Goal: Task Accomplishment & Management: Use online tool/utility

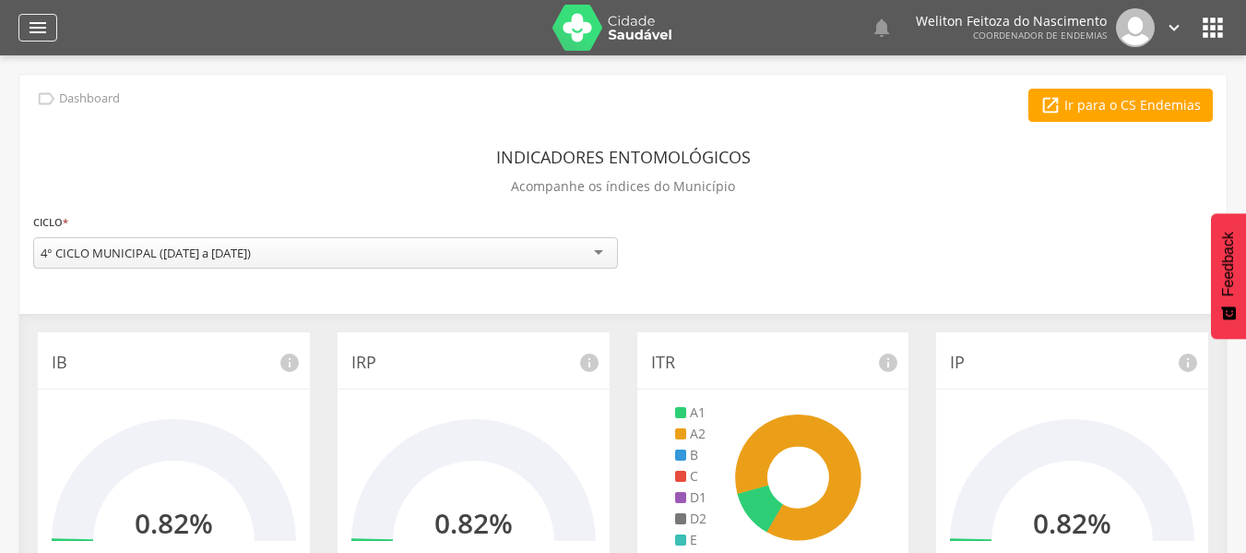
click at [37, 28] on icon "" at bounding box center [38, 28] width 22 height 22
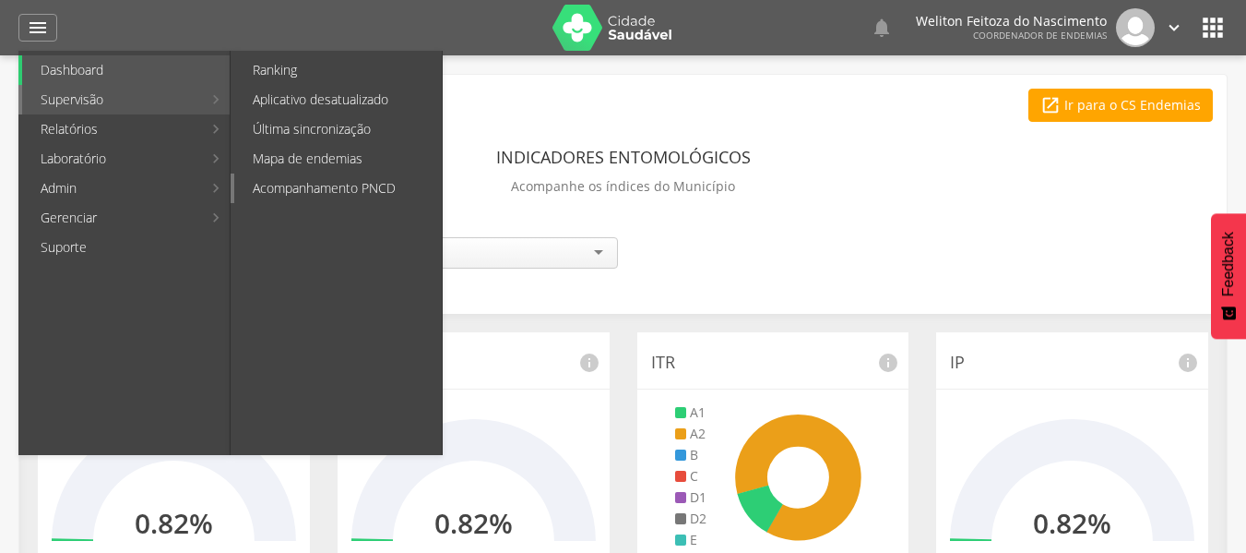
click at [328, 188] on link "Acompanhamento PNCD" at bounding box center [338, 188] width 208 height 30
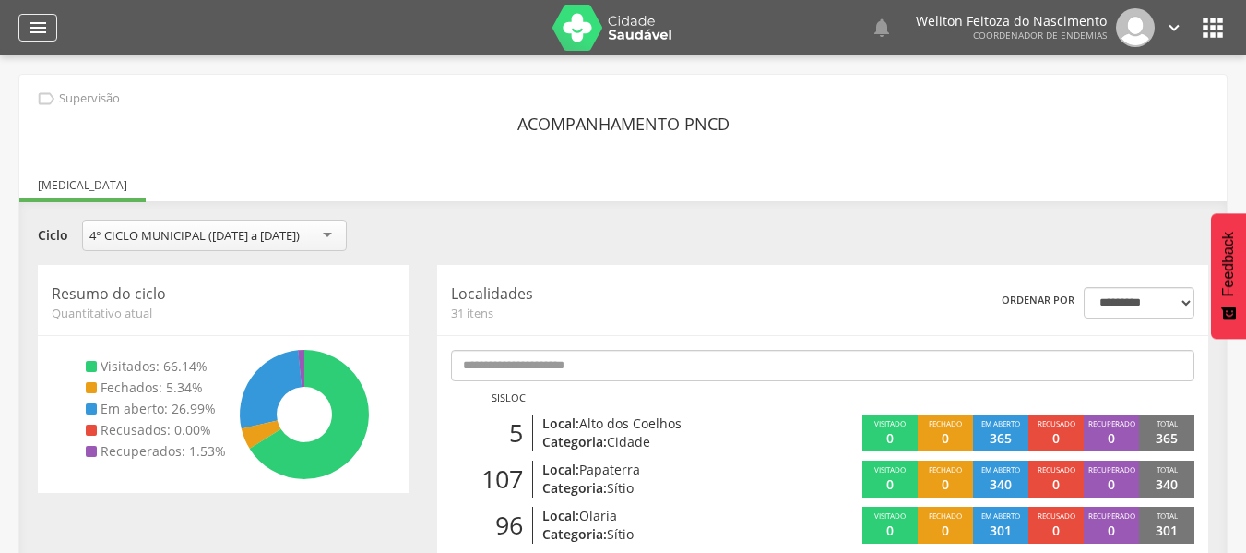
click at [38, 22] on icon "" at bounding box center [38, 28] width 22 height 22
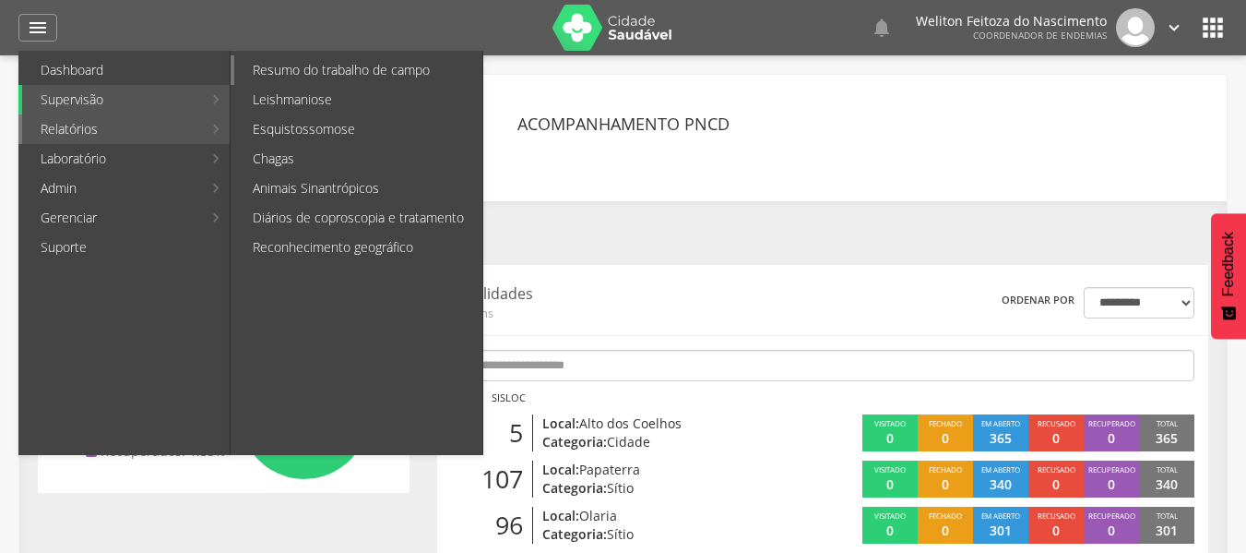
click at [336, 71] on link "Resumo do trabalho de campo" at bounding box center [358, 70] width 248 height 30
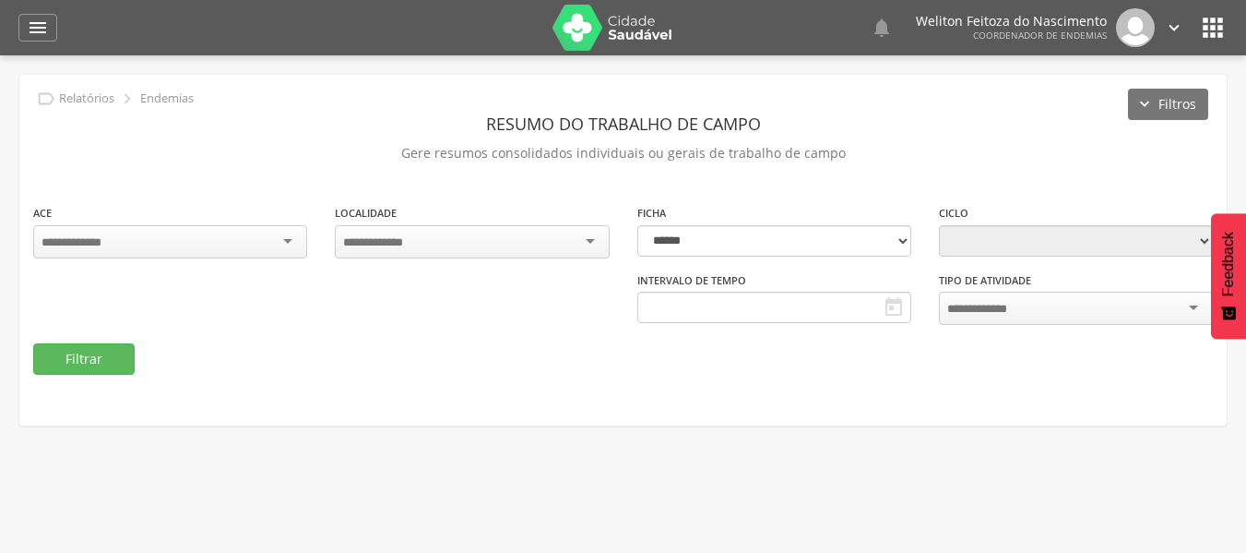
type input "**********"
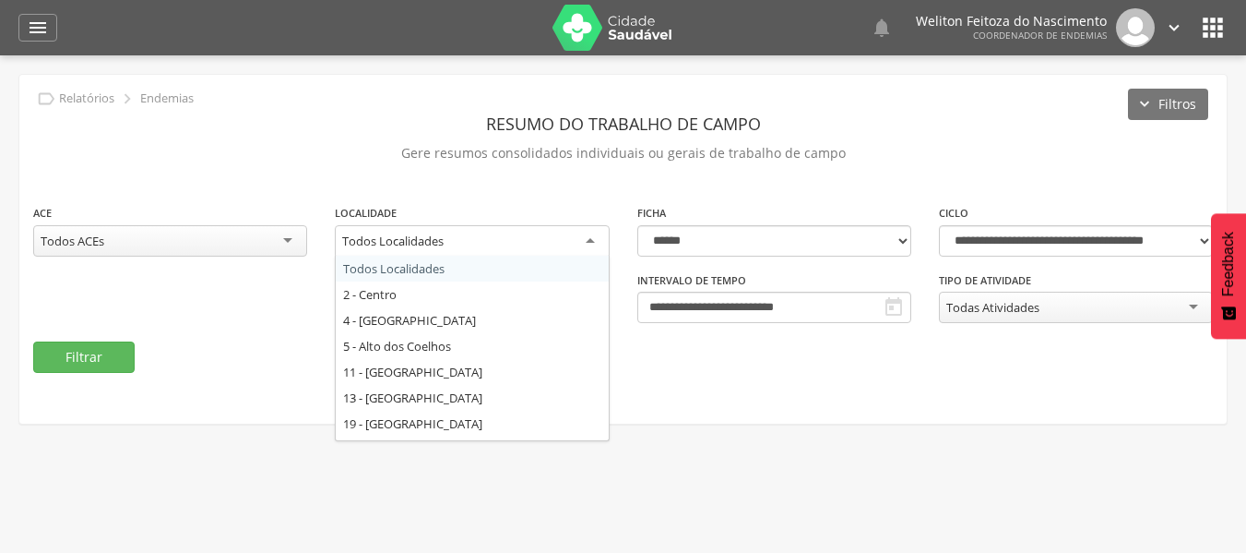
click at [590, 243] on div "Todos Localidades" at bounding box center [472, 241] width 274 height 33
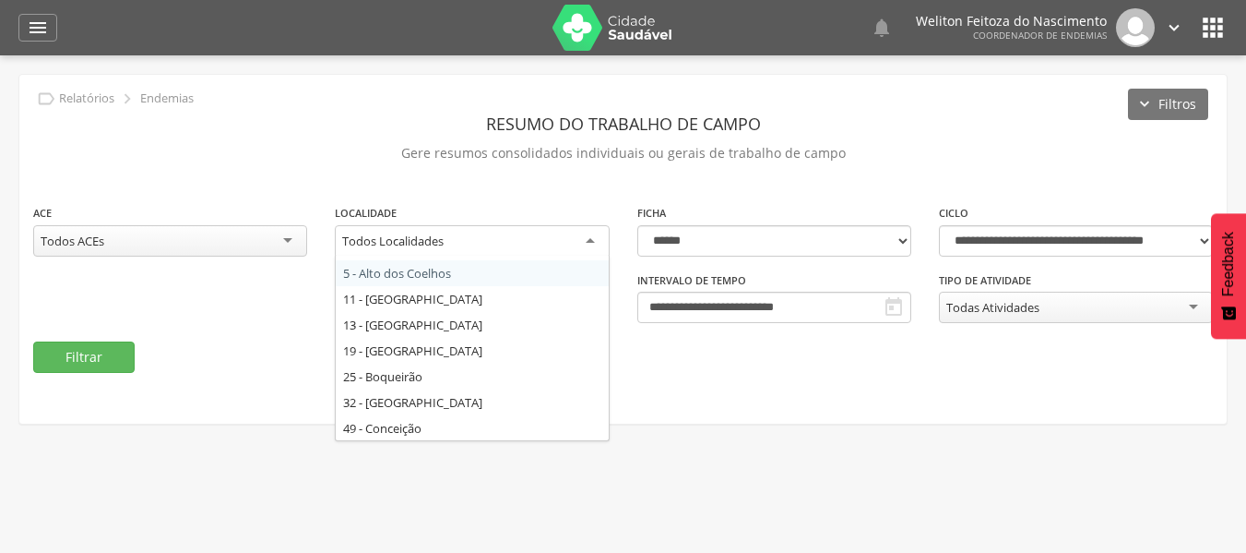
scroll to position [74, 0]
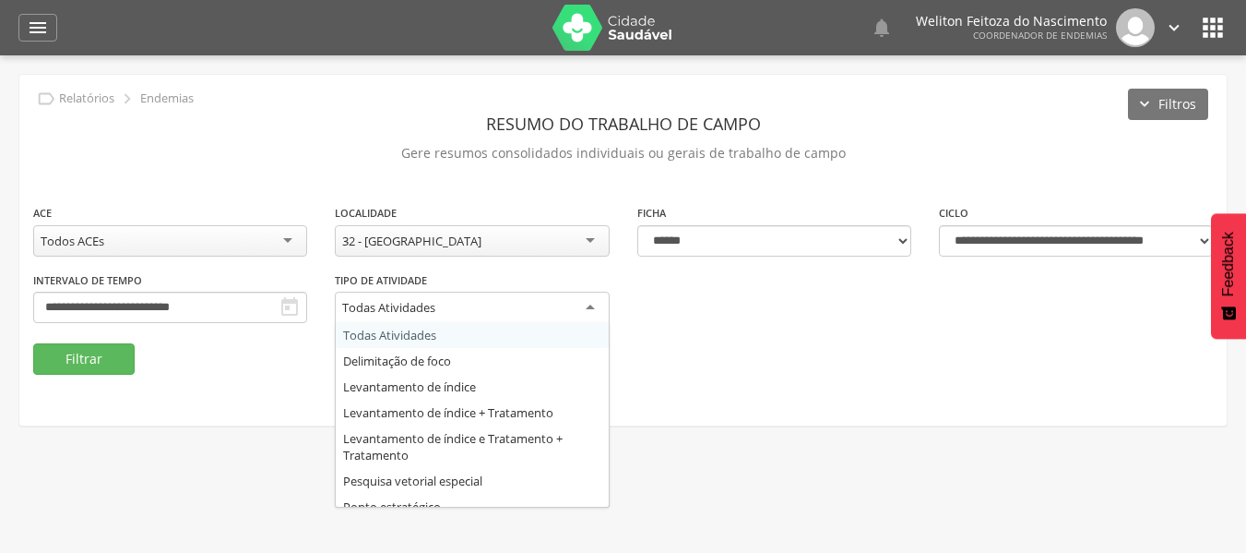
click at [586, 307] on div "Todas Atividades" at bounding box center [472, 308] width 274 height 33
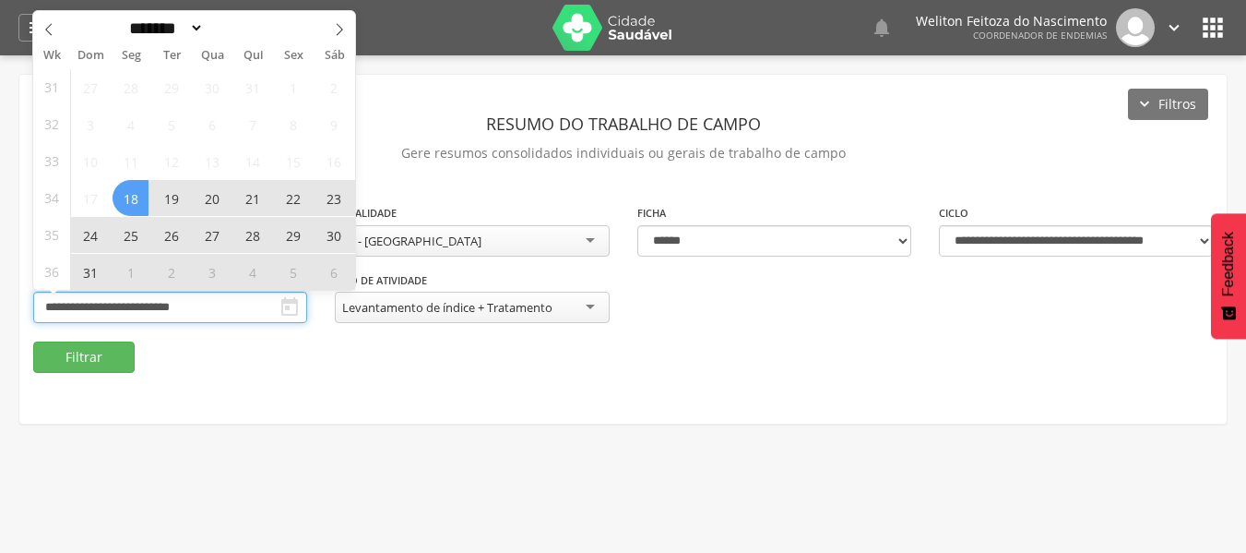
click at [263, 310] on input "**********" at bounding box center [170, 307] width 274 height 31
click at [340, 28] on icon at bounding box center [340, 30] width 6 height 12
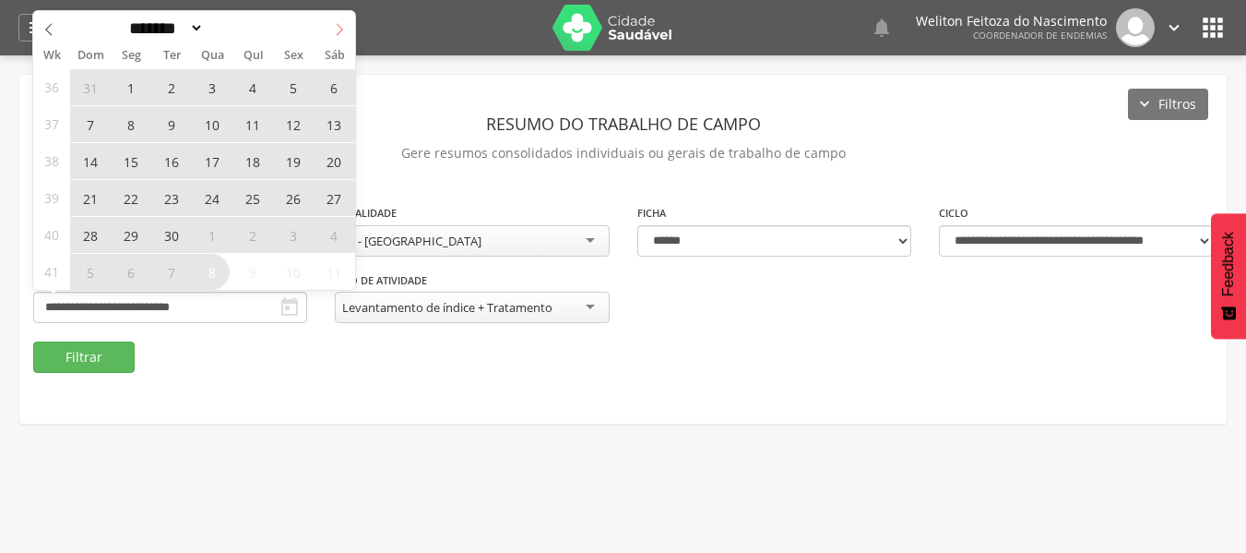
click at [340, 29] on icon at bounding box center [339, 29] width 13 height 13
select select "*"
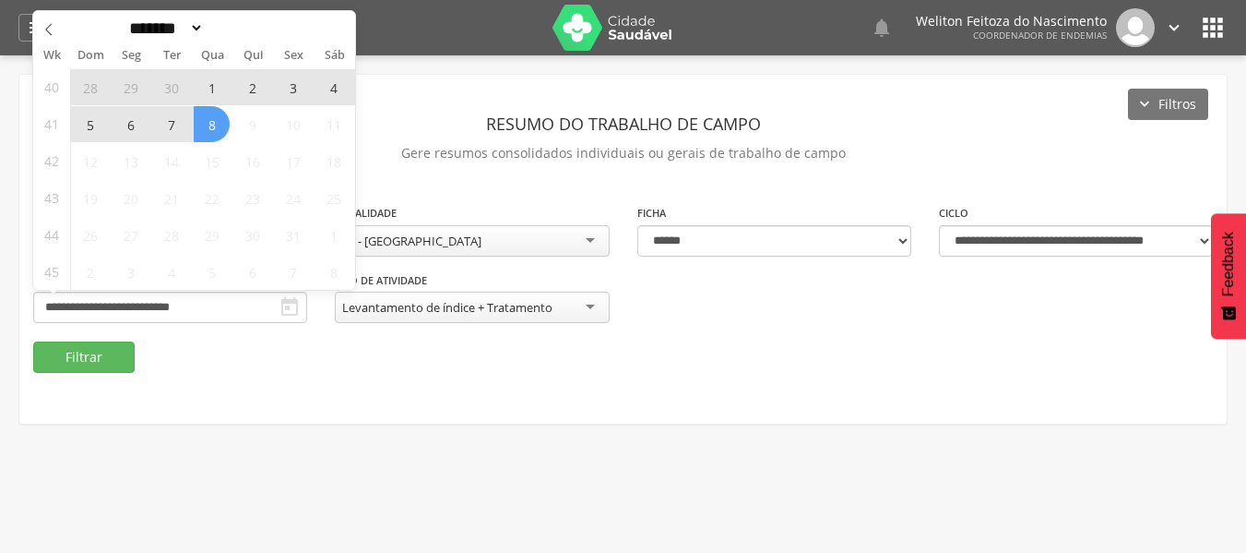
click at [216, 124] on span "8" at bounding box center [212, 124] width 36 height 36
type input "**********"
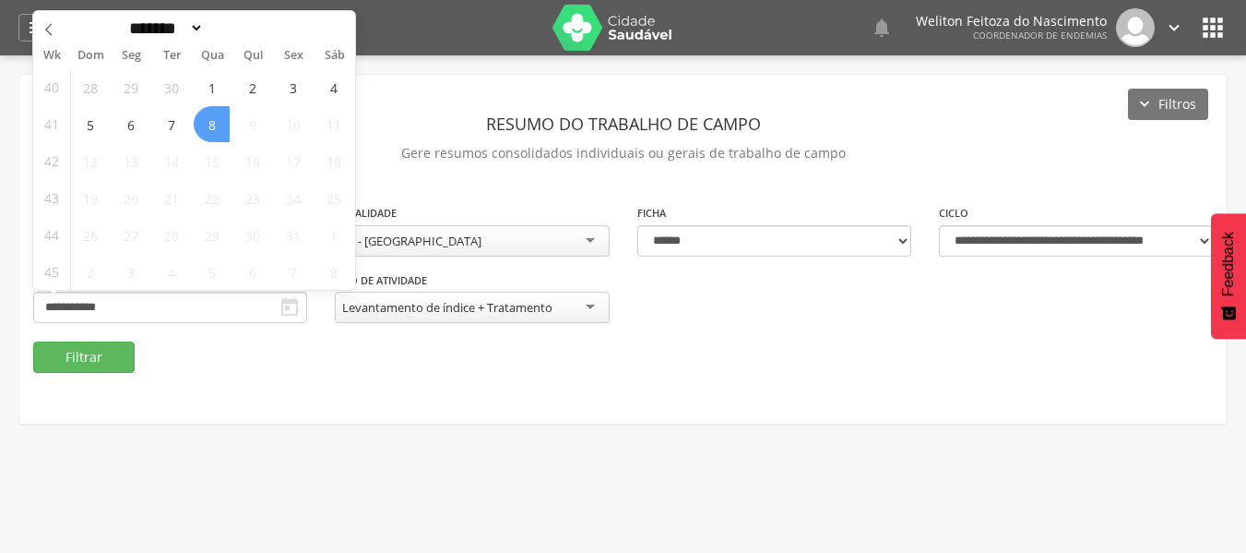
click at [216, 124] on span "8" at bounding box center [212, 124] width 36 height 36
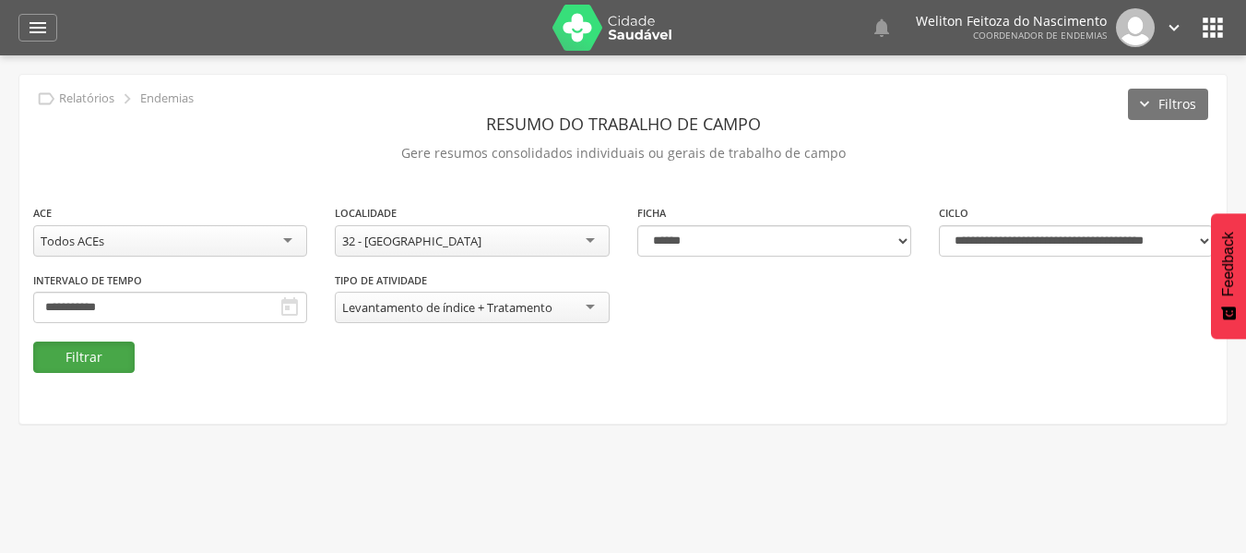
click at [80, 348] on button "Filtrar" at bounding box center [83, 356] width 101 height 31
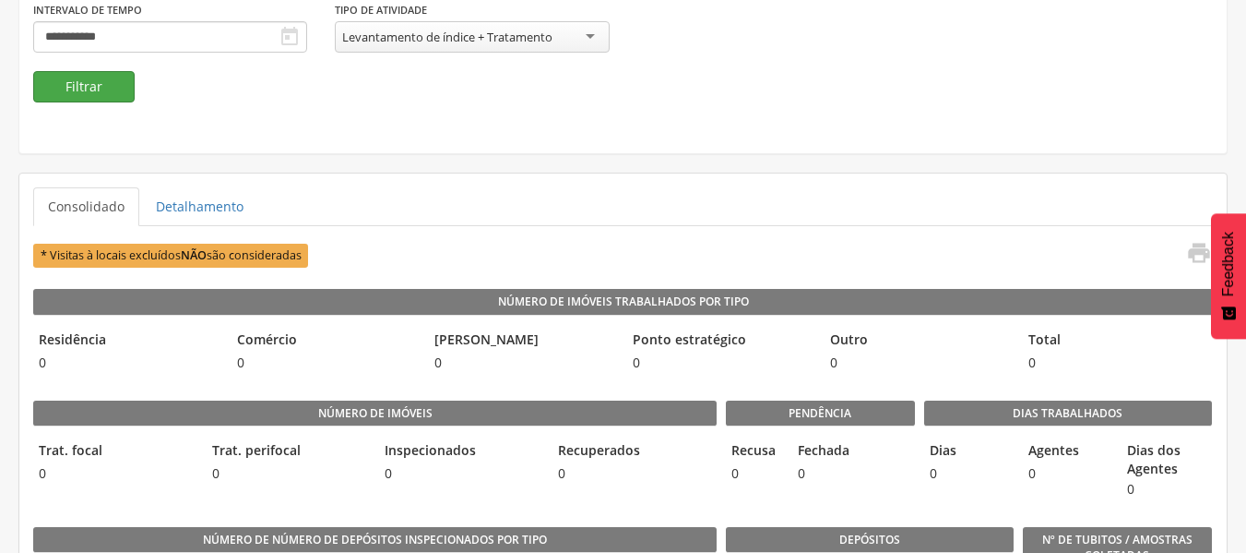
scroll to position [0, 0]
